Goal: Register for event/course

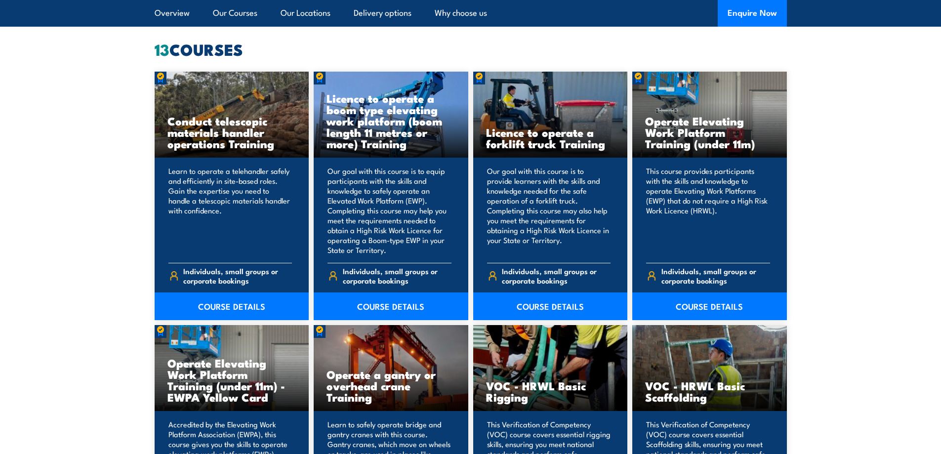
scroll to position [791, 0]
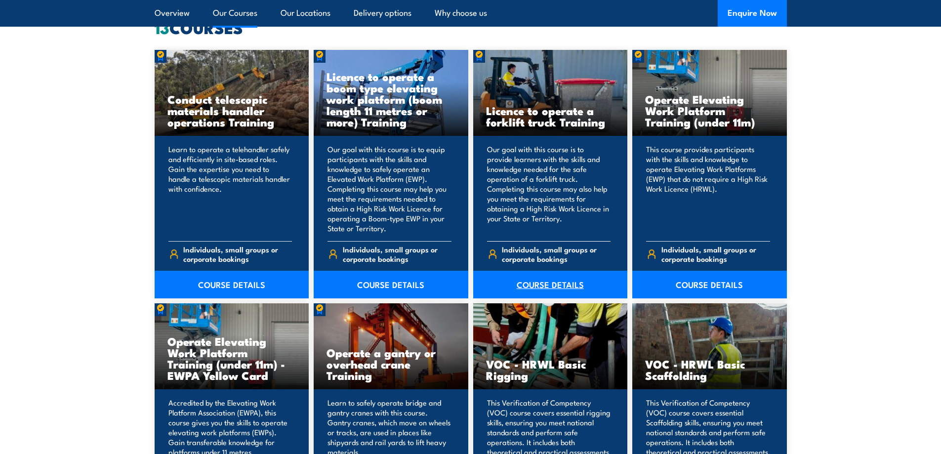
click at [545, 283] on link "COURSE DETAILS" at bounding box center [550, 285] width 155 height 28
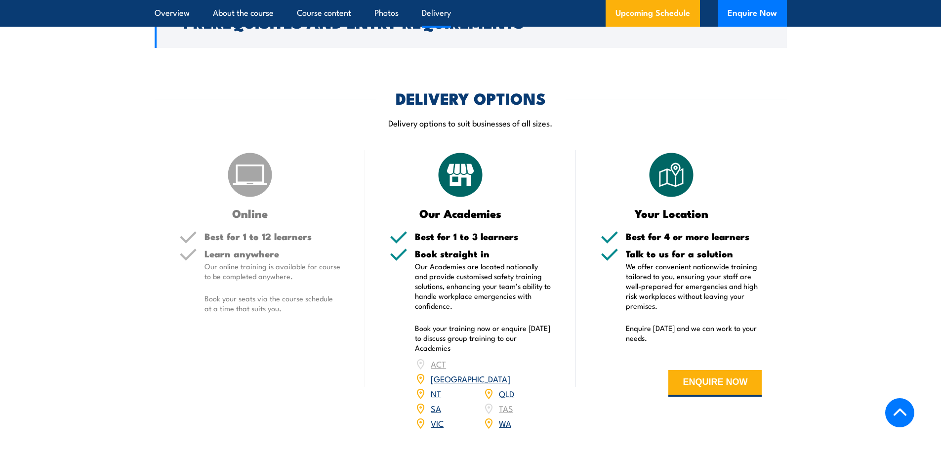
scroll to position [1186, 0]
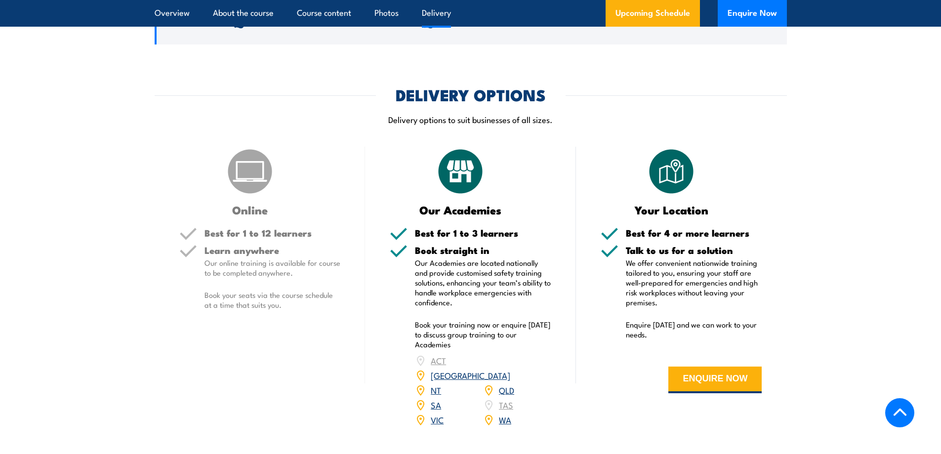
click at [510, 369] on link "NSW" at bounding box center [471, 375] width 80 height 12
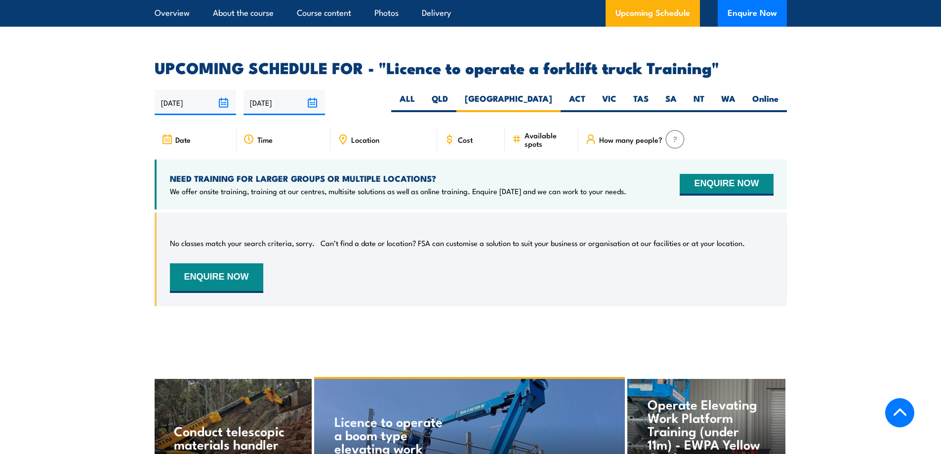
scroll to position [1605, 0]
